Goal: Task Accomplishment & Management: Use online tool/utility

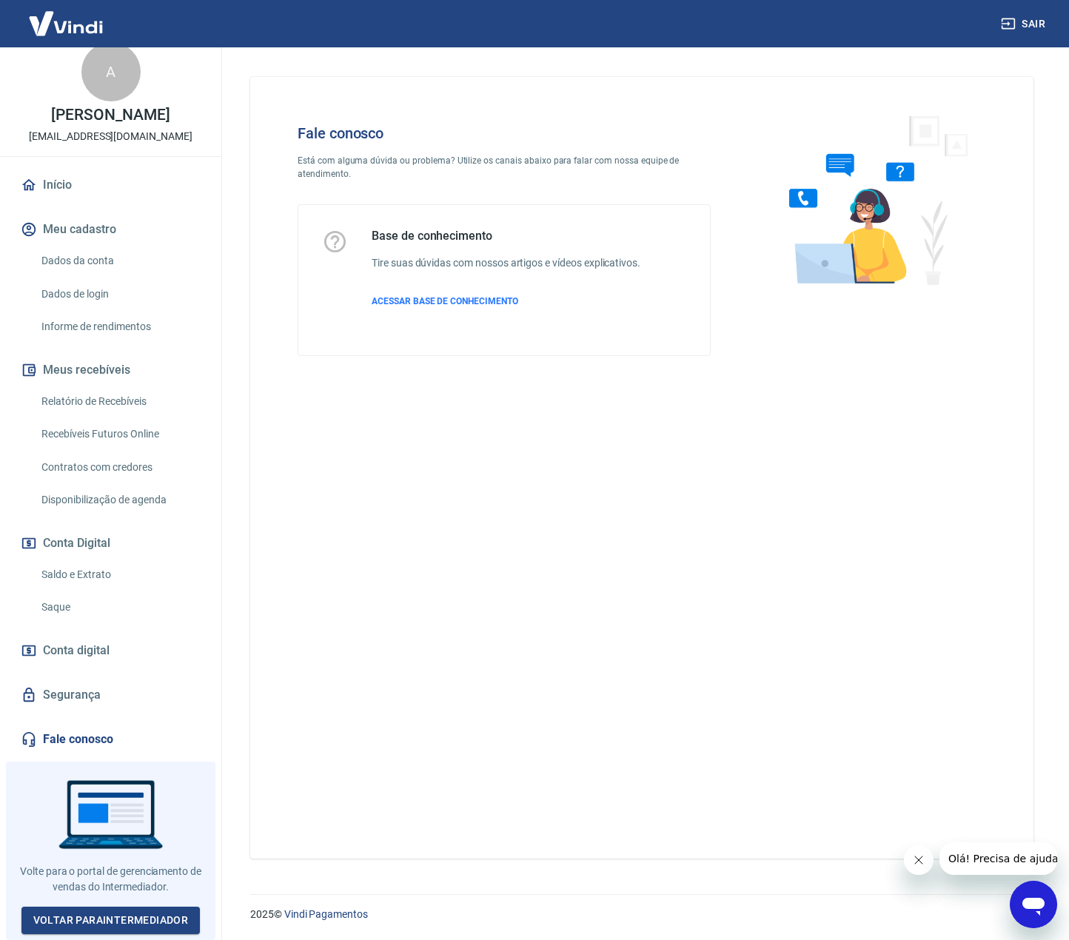
scroll to position [27, 0]
click at [55, 737] on link "Fale conosco" at bounding box center [111, 739] width 186 height 33
click at [417, 299] on span "ACESSAR BASE DE CONHECIMENTO" at bounding box center [445, 301] width 147 height 10
click at [71, 581] on link "Saldo e Extrato" at bounding box center [120, 575] width 168 height 30
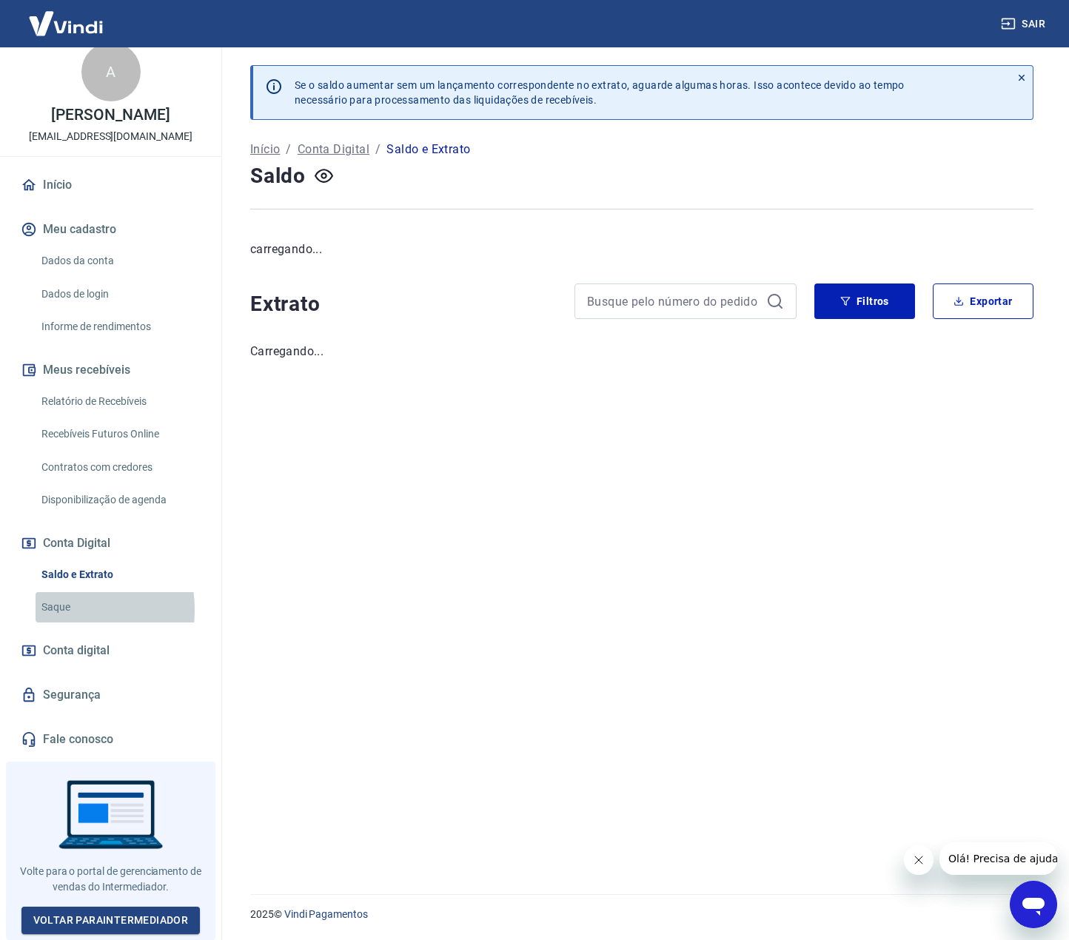
click at [58, 615] on link "Saque" at bounding box center [120, 607] width 168 height 30
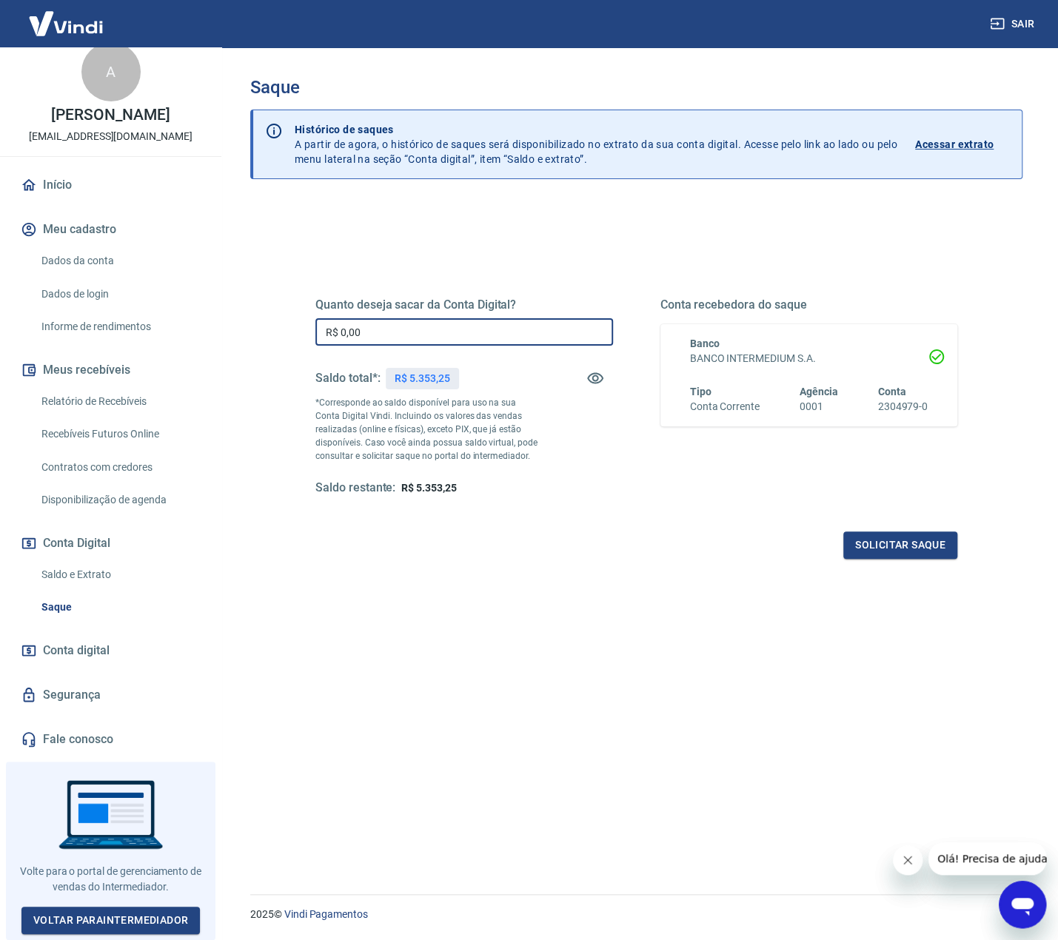
drag, startPoint x: 389, startPoint y: 324, endPoint x: 123, endPoint y: 338, distance: 266.9
click at [114, 329] on div "Sair A Ana Cristina Goettems Pautz financeiro@perfit.com.br Início Meu cadastro…" at bounding box center [529, 470] width 1058 height 940
type input "R$ 5.353,25"
click at [911, 538] on button "Solicitar saque" at bounding box center [900, 545] width 114 height 27
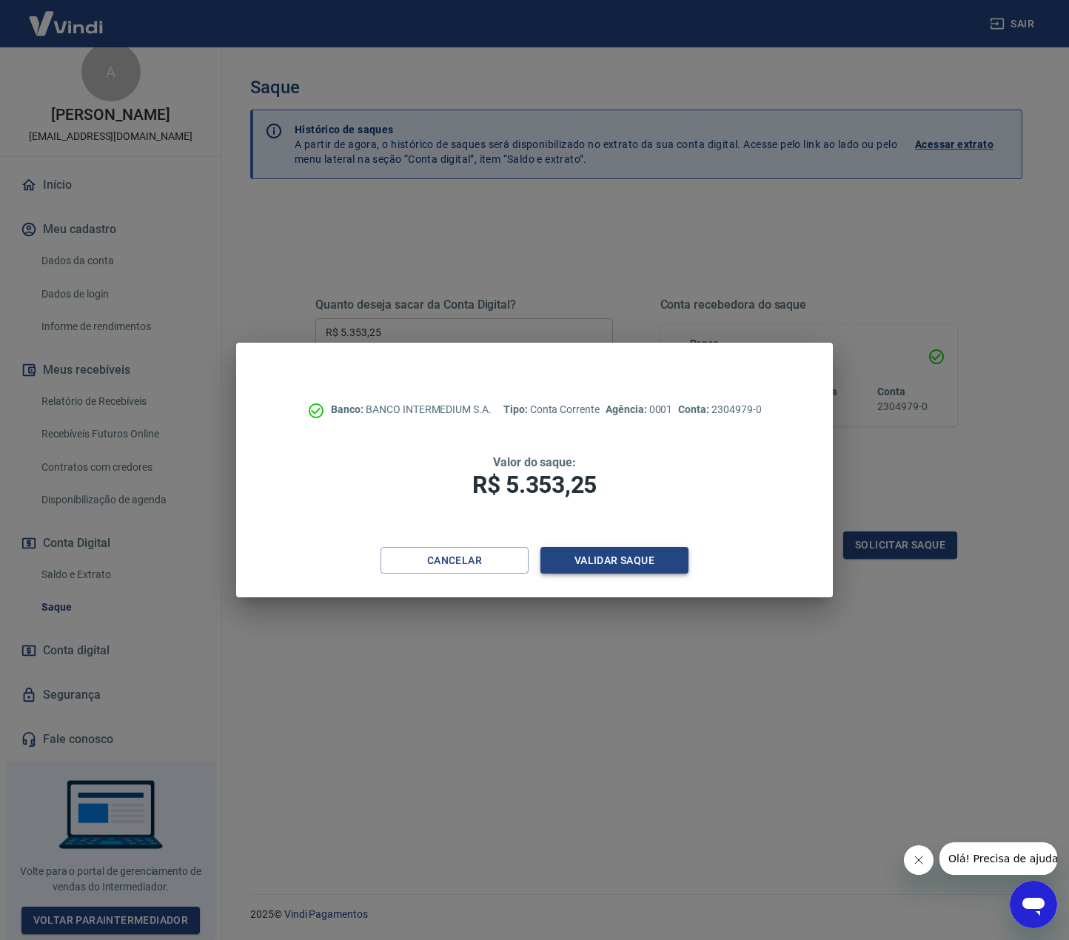
click at [610, 563] on button "Validar saque" at bounding box center [614, 560] width 148 height 27
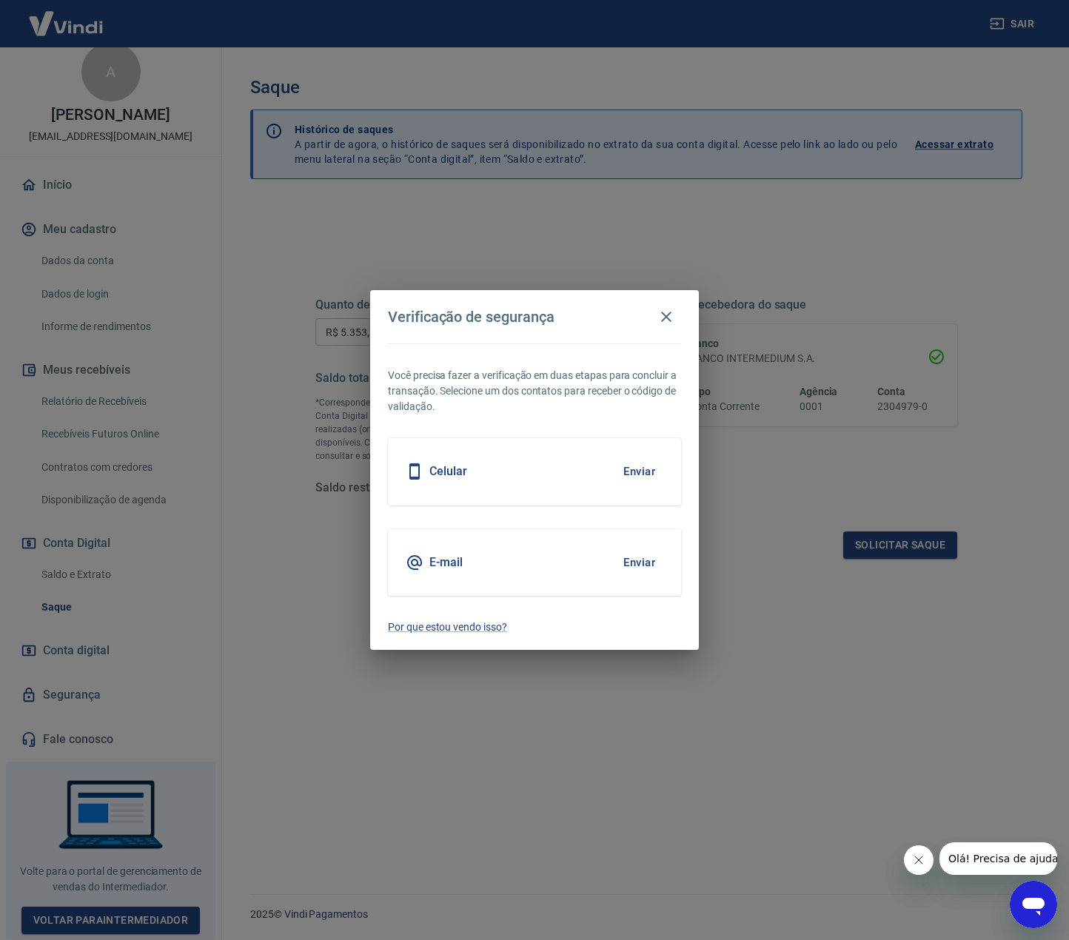
click at [636, 564] on button "Enviar" at bounding box center [639, 562] width 48 height 31
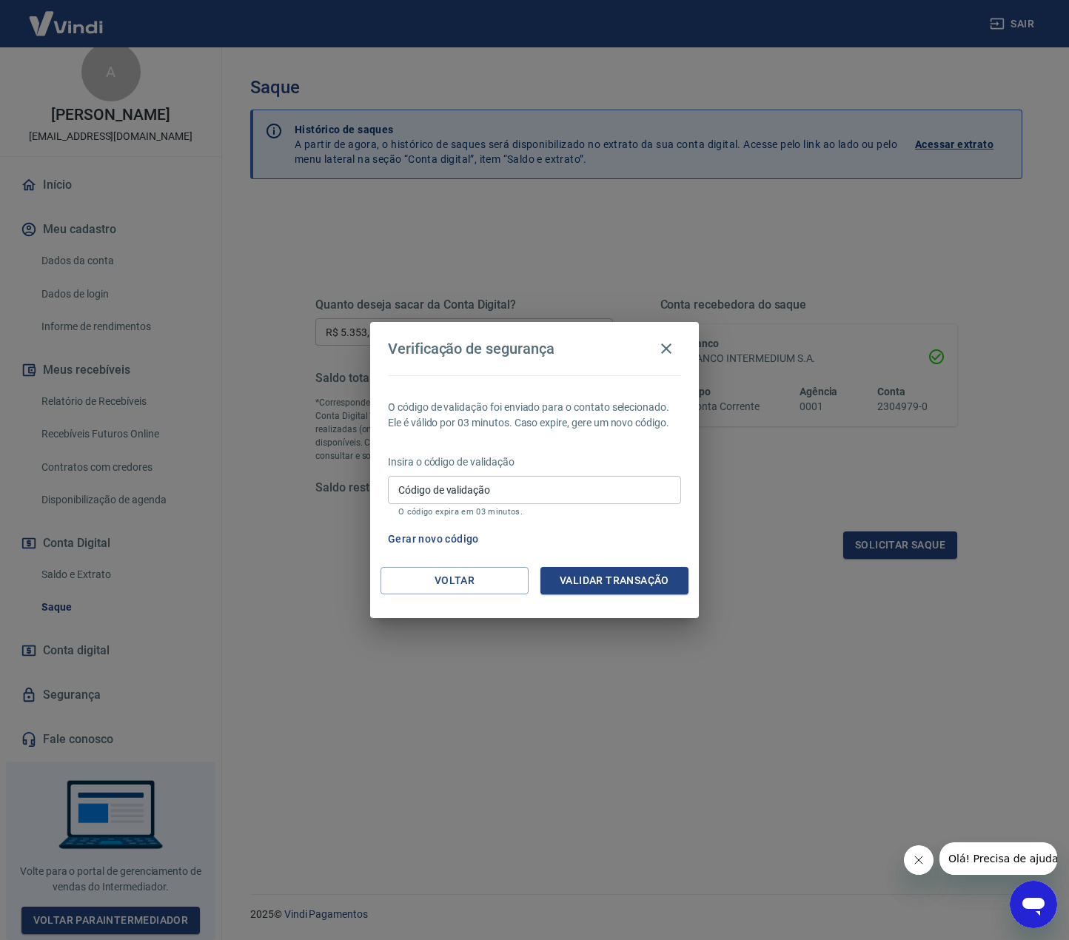
click at [466, 495] on input "Código de validação" at bounding box center [534, 489] width 293 height 27
paste input "336911"
type input "336911"
click at [649, 587] on button "Validar transação" at bounding box center [614, 580] width 148 height 27
